Goal: Check status: Check status

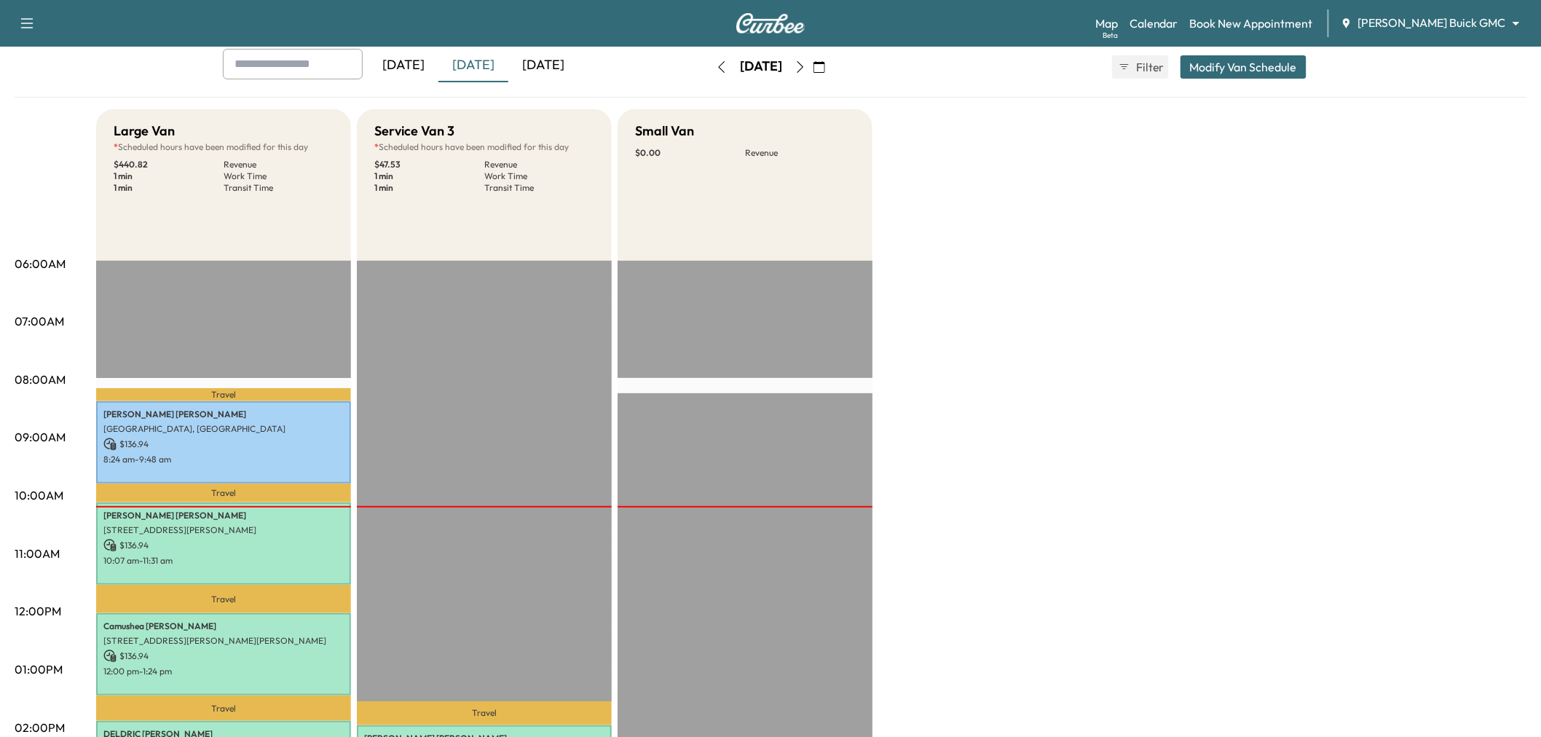
scroll to position [81, 0]
click at [472, 69] on div "[DATE]" at bounding box center [473, 65] width 70 height 33
click at [470, 63] on div "[DATE]" at bounding box center [473, 65] width 70 height 33
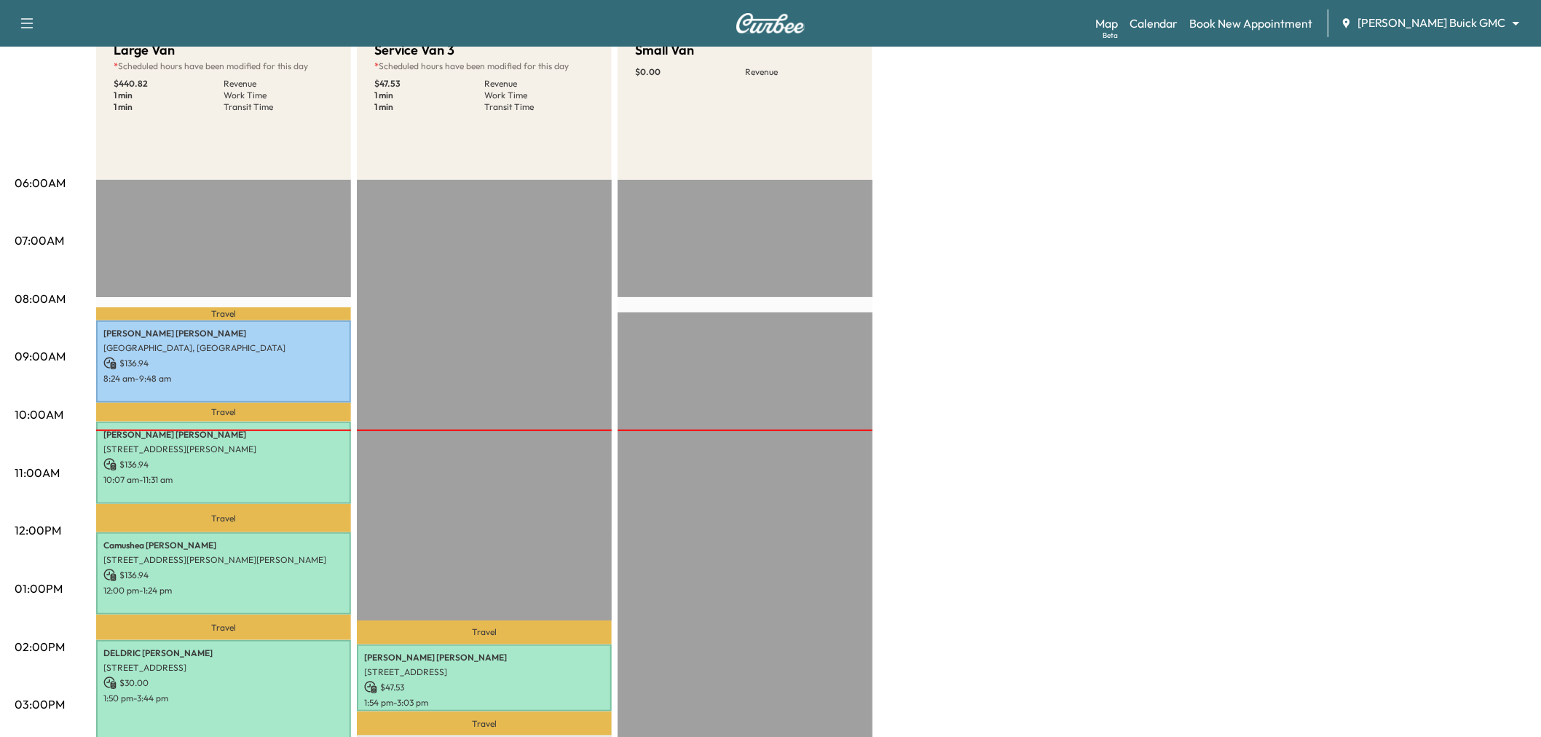
scroll to position [242, 0]
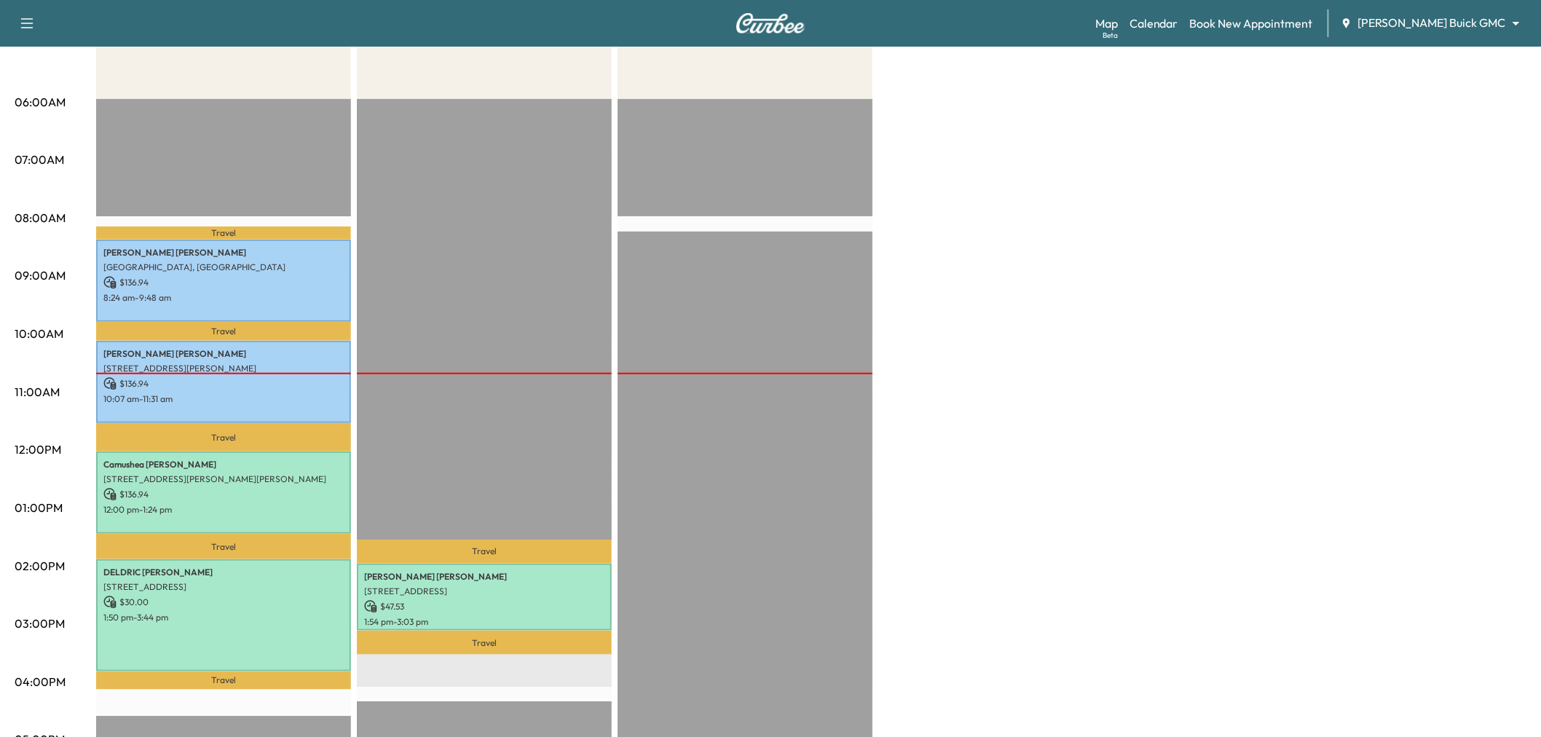
click at [1032, 304] on div "Large Van * Scheduled hours have been modified for this day $ 440.82 Revenue 1 …" at bounding box center [811, 494] width 1430 height 1092
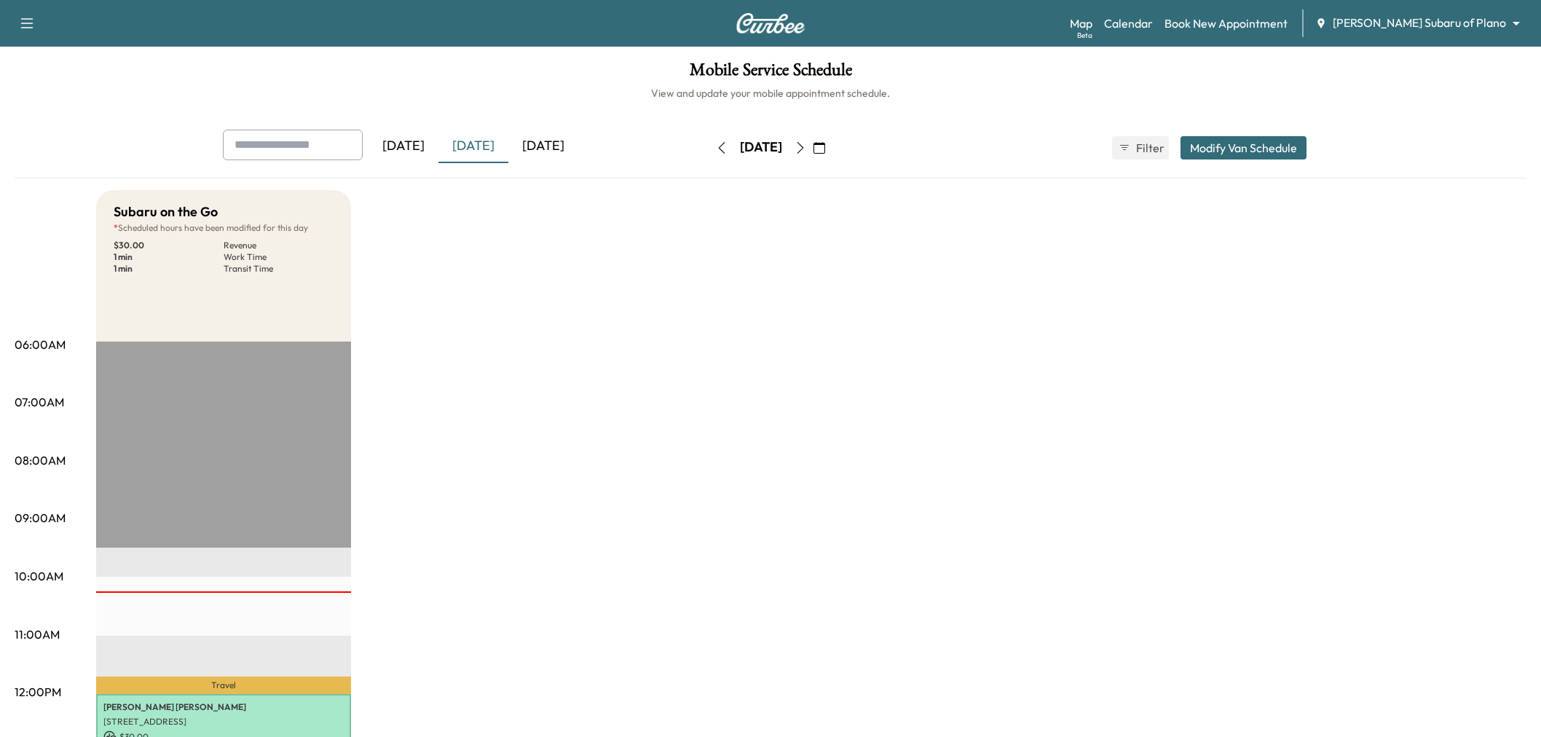
scroll to position [242, 0]
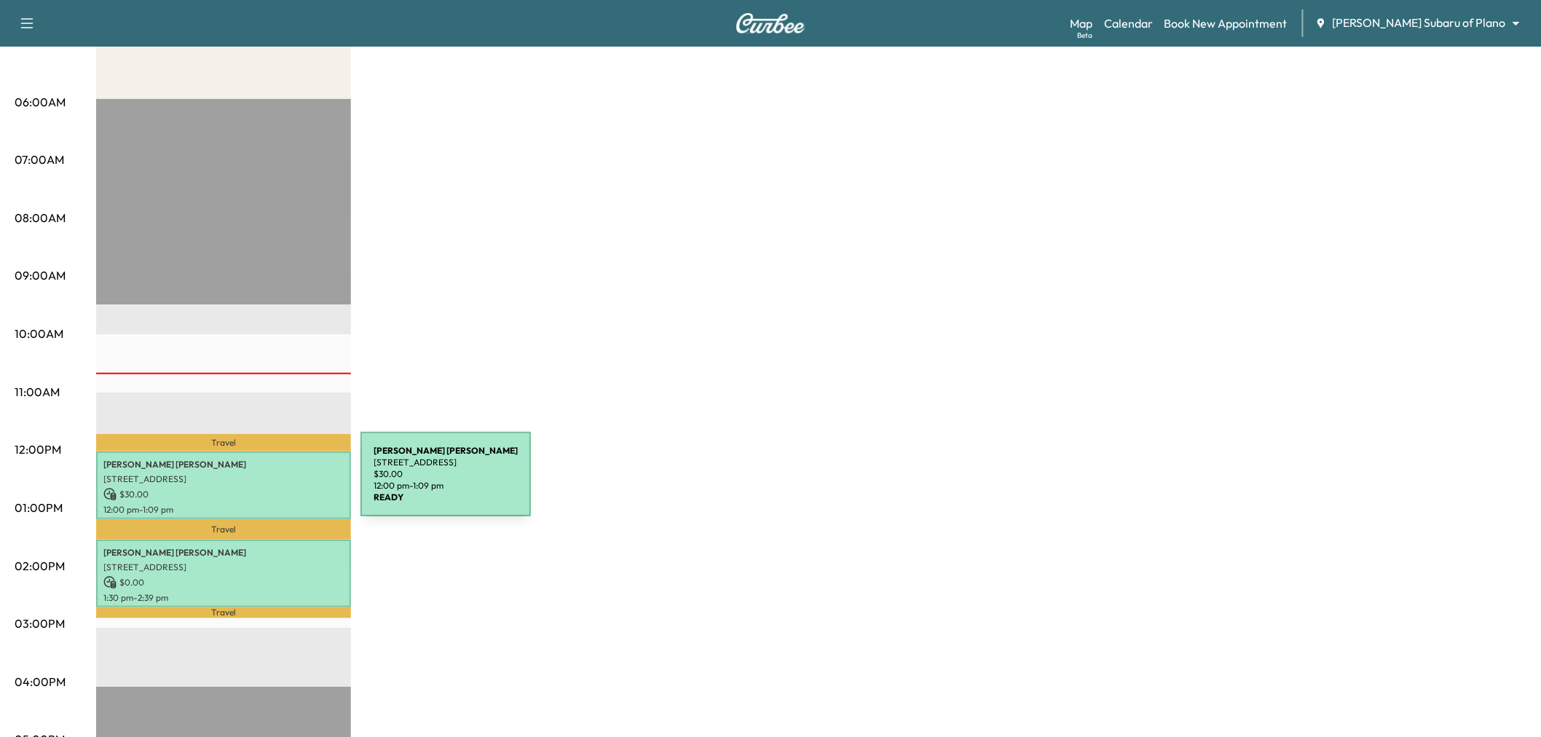
click at [251, 488] on p "$ 30.00" at bounding box center [223, 494] width 240 height 13
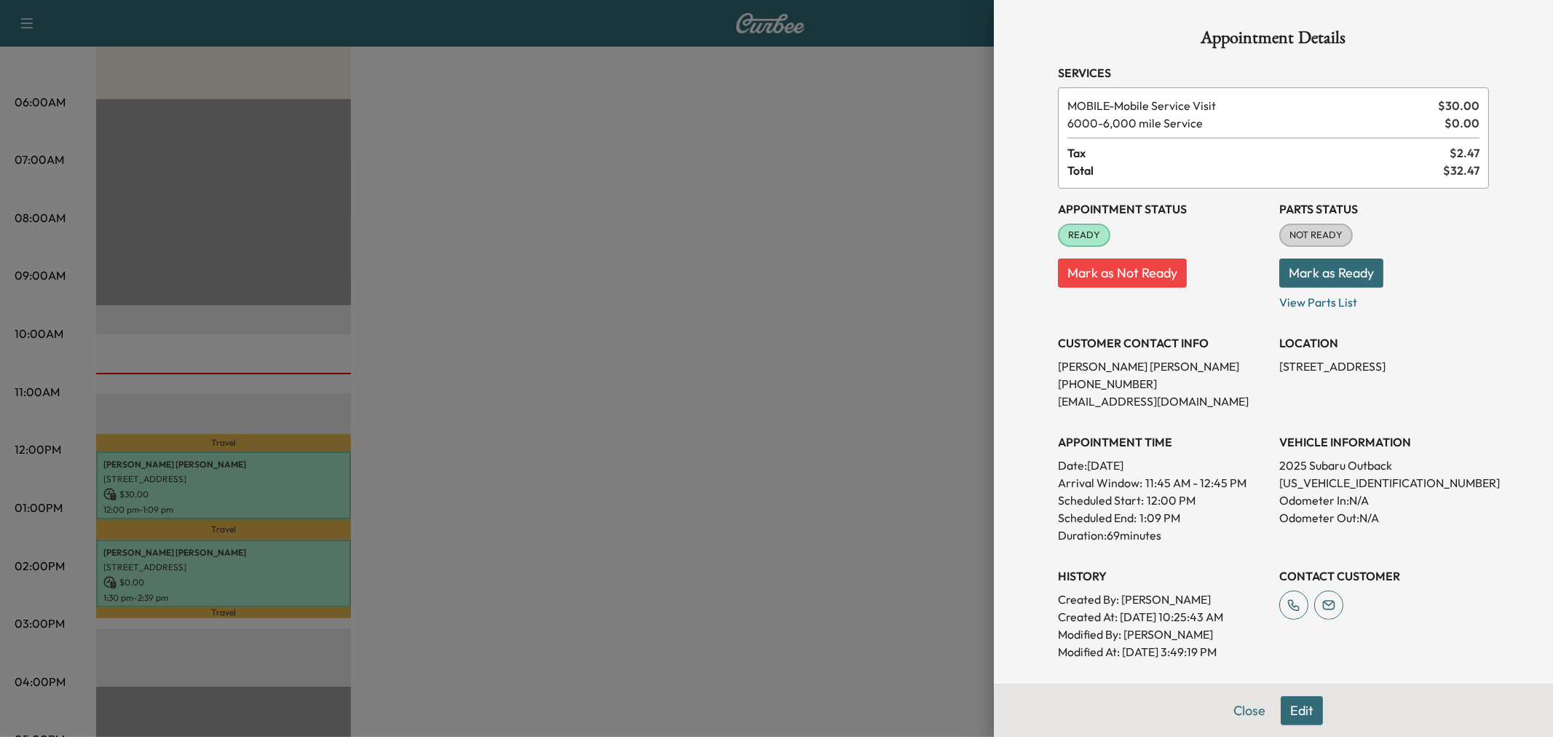
click at [723, 411] on div at bounding box center [776, 368] width 1553 height 737
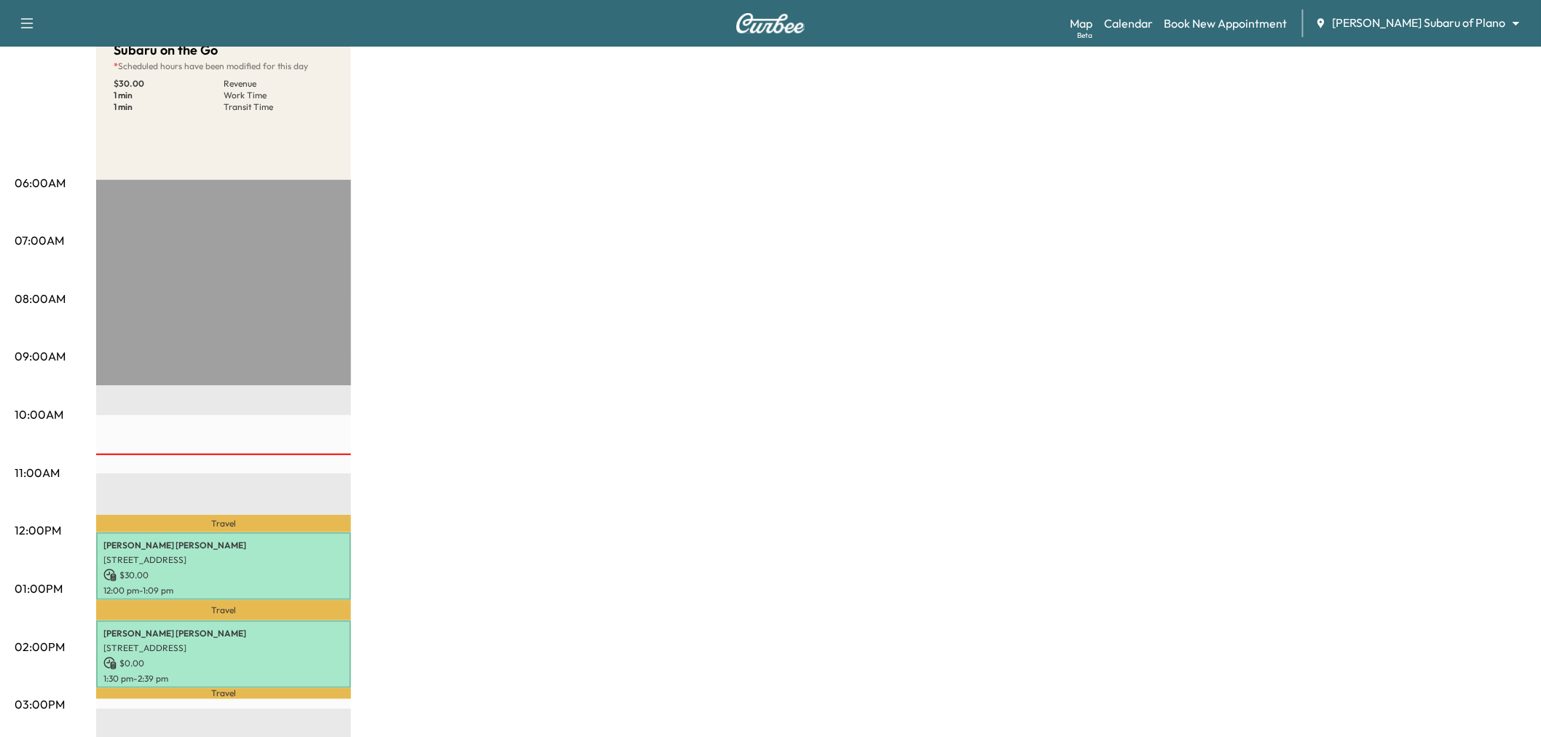
scroll to position [81, 0]
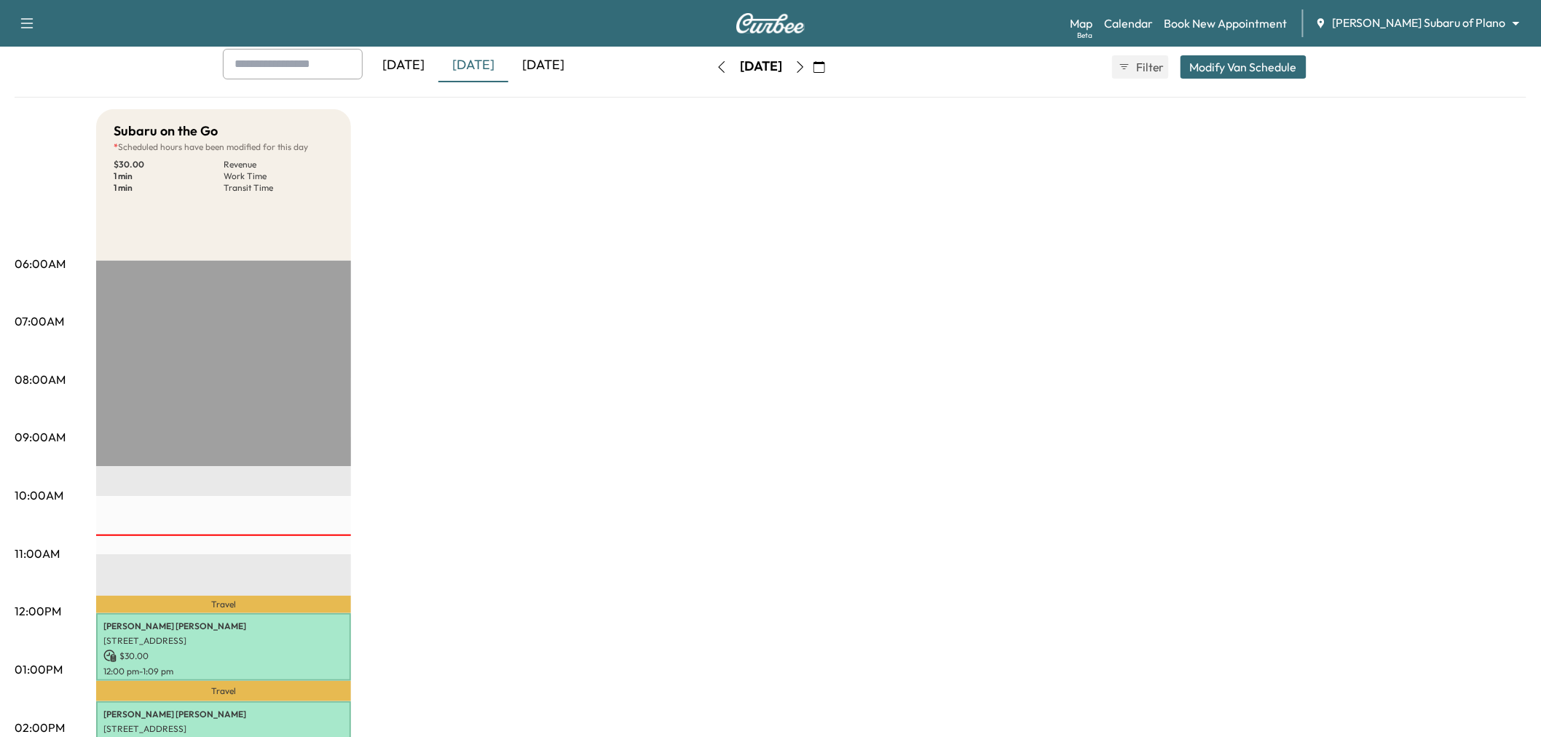
click at [421, 263] on div "Subaru on the Go * Scheduled hours have been modified for this day $ 30.00 Reve…" at bounding box center [811, 655] width 1430 height 1092
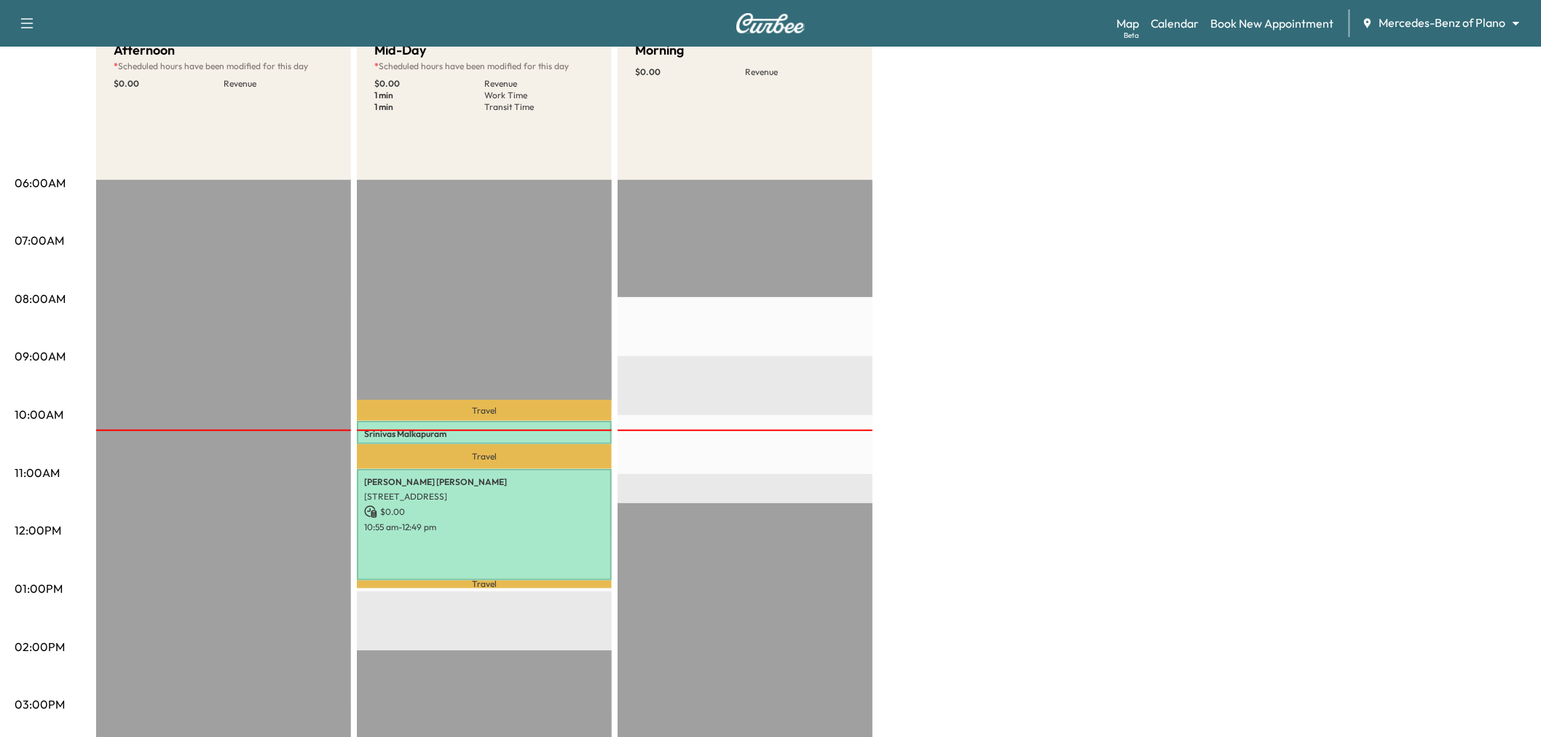
scroll to position [81, 0]
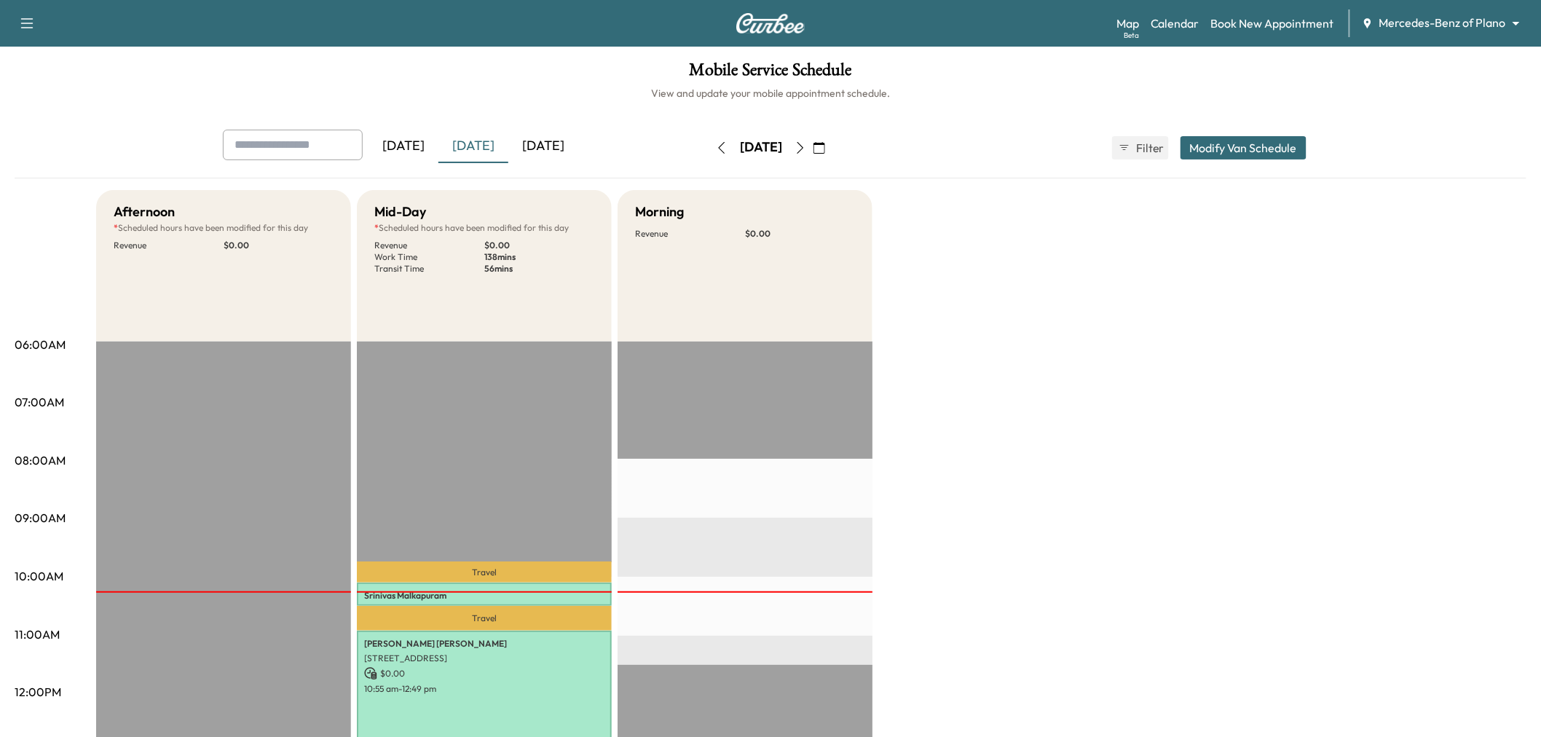
scroll to position [81, 0]
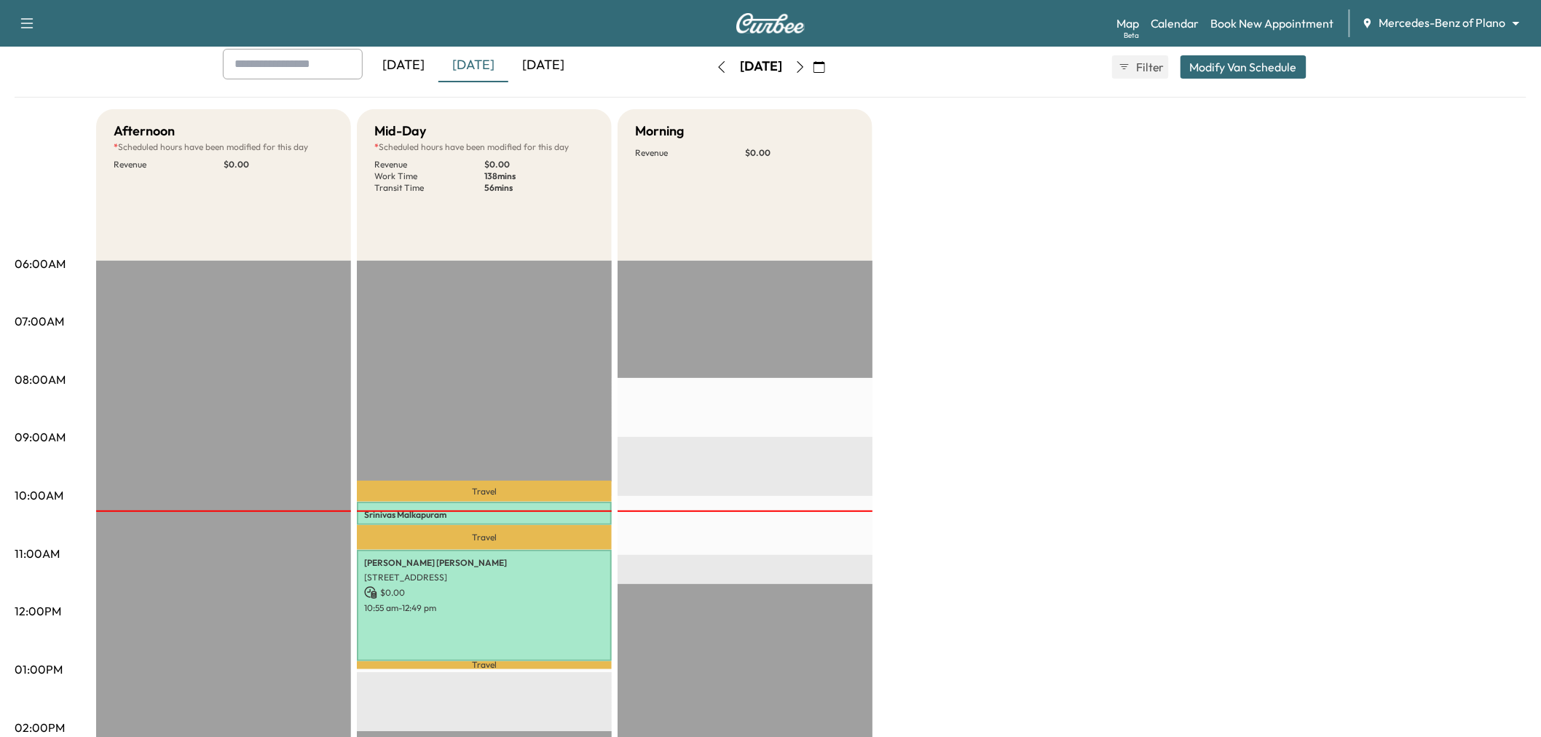
click at [1034, 443] on div "Afternoon * Scheduled hours have been modified for this day Revenue $ 0.00 EST …" at bounding box center [811, 655] width 1430 height 1092
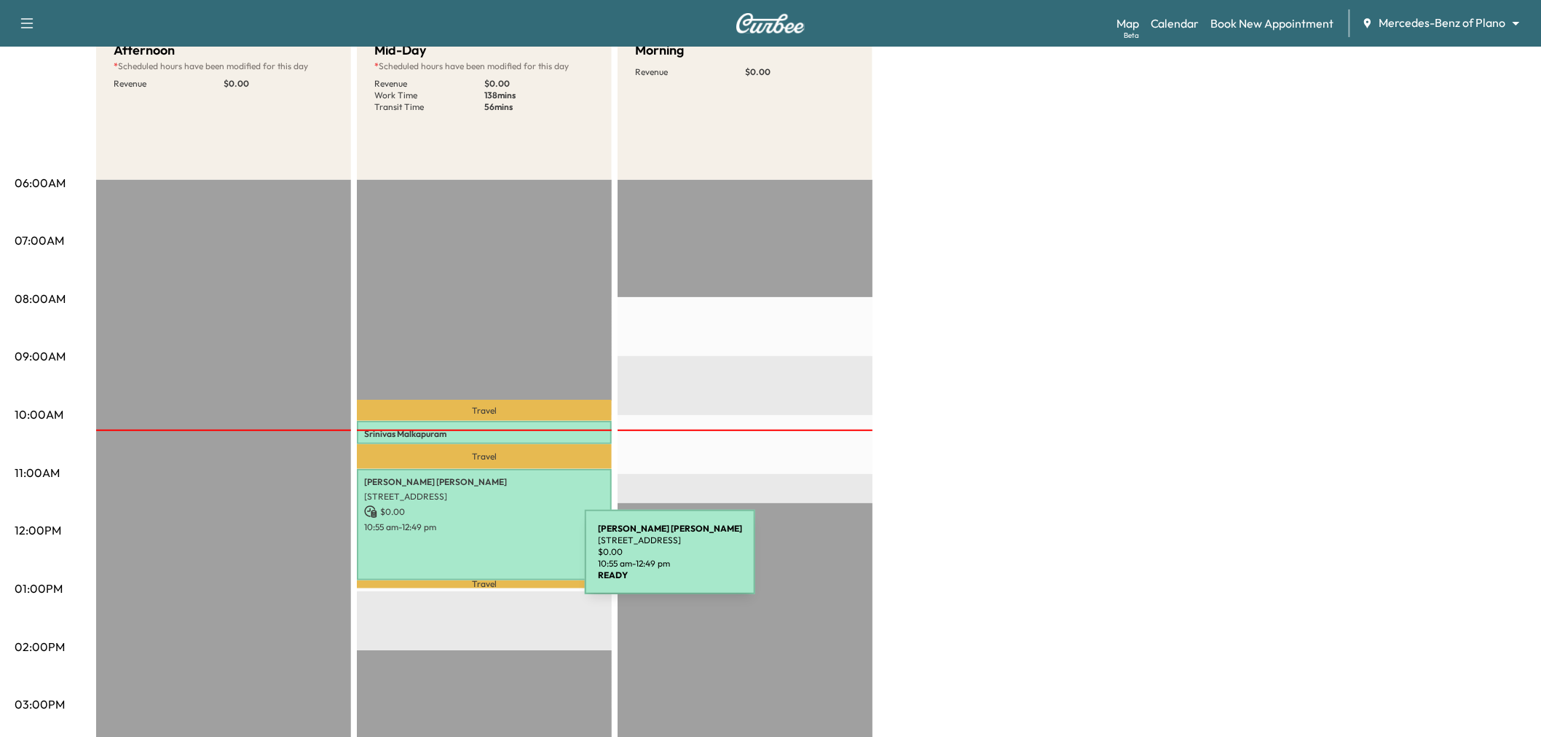
click at [476, 536] on div "Meghan Dillon 3880 Parkwood Blvd, Frisco, TX 75034, USA $ 0.00 10:55 am - 12:49…" at bounding box center [484, 524] width 255 height 111
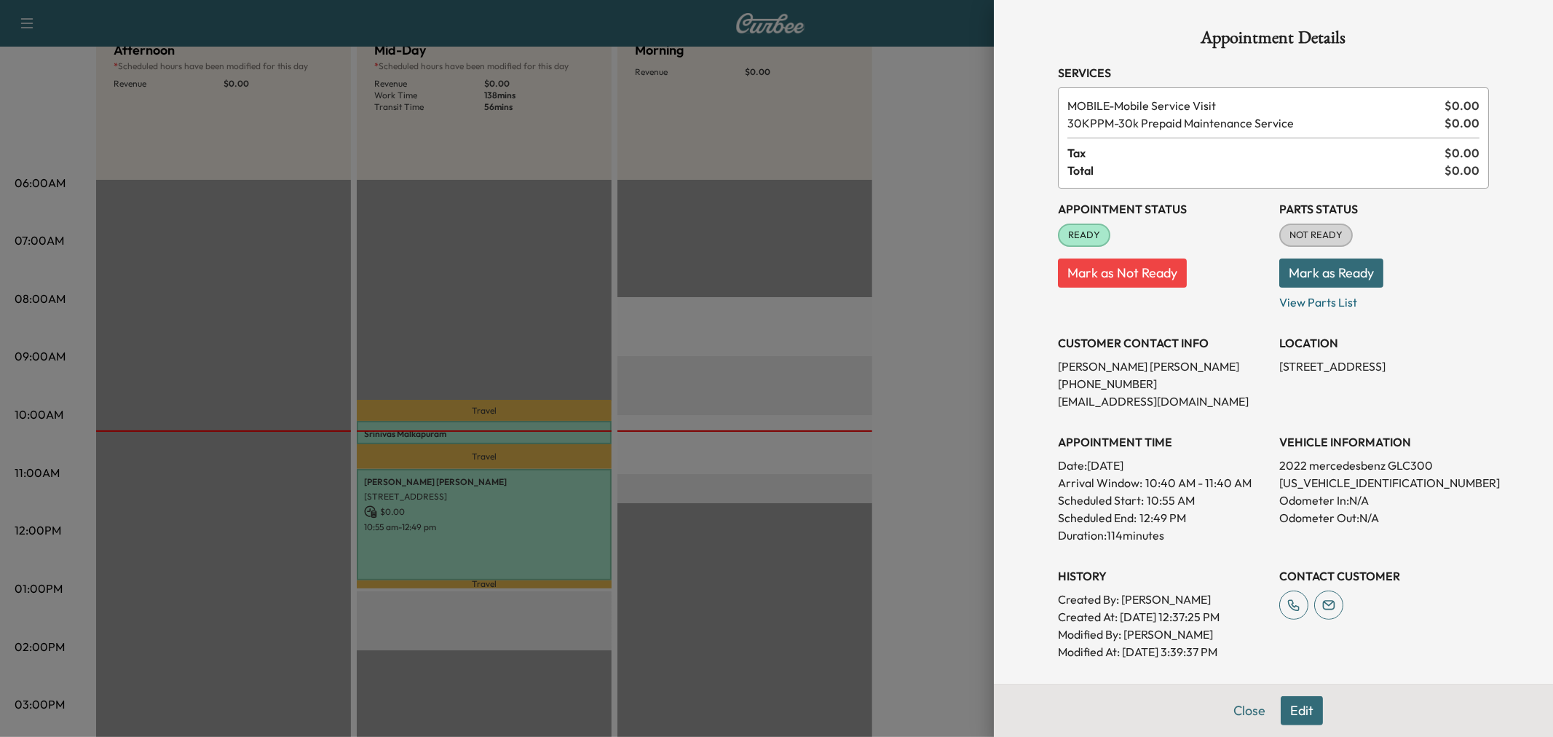
click at [976, 297] on div at bounding box center [776, 368] width 1553 height 737
